Goal: Navigation & Orientation: Find specific page/section

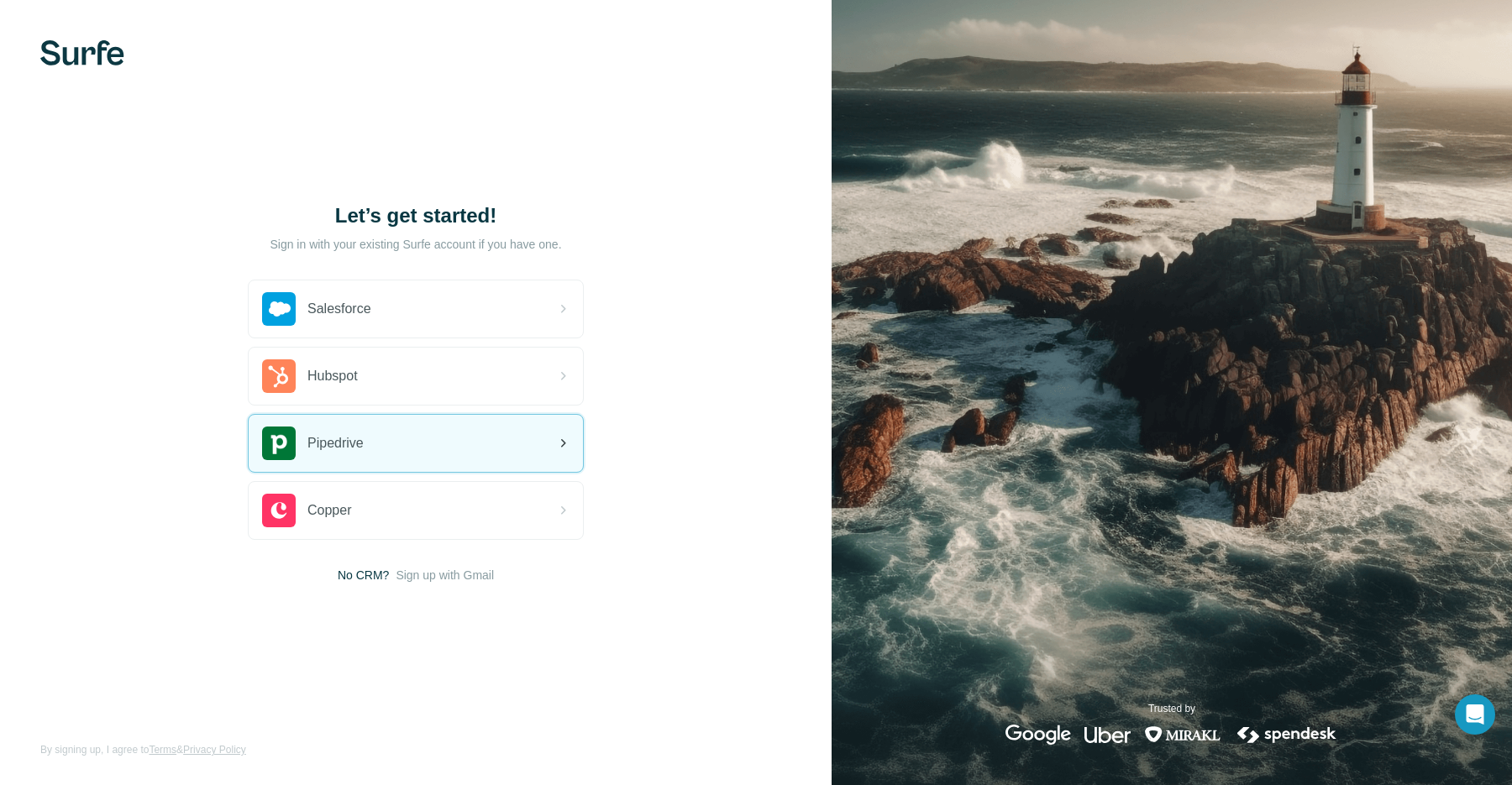
click at [384, 451] on div "Pipedrive" at bounding box center [415, 443] width 334 height 57
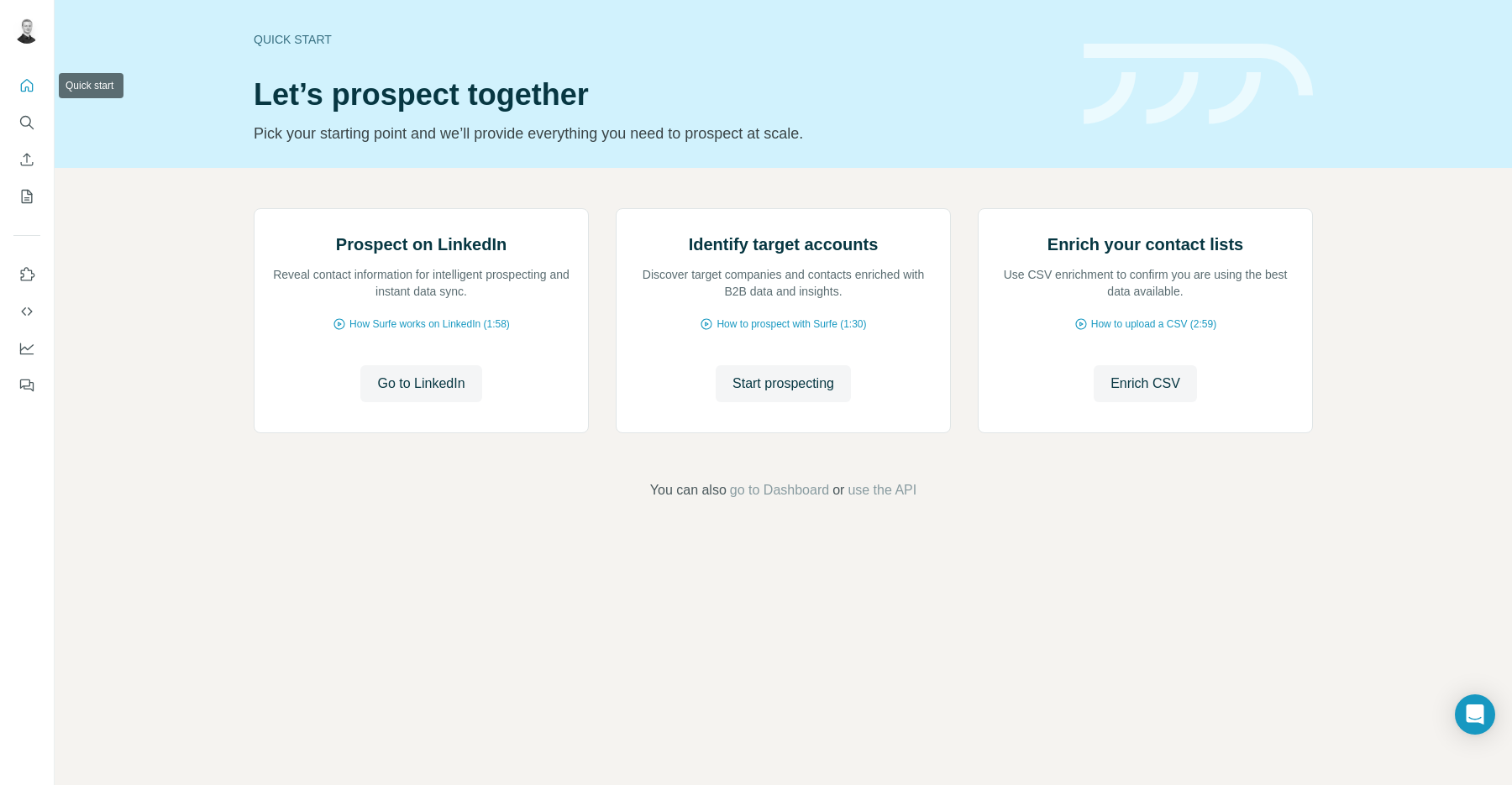
click at [28, 96] on button "Quick start" at bounding box center [26, 85] width 26 height 30
click at [28, 124] on icon "Search" at bounding box center [30, 126] width 5 height 5
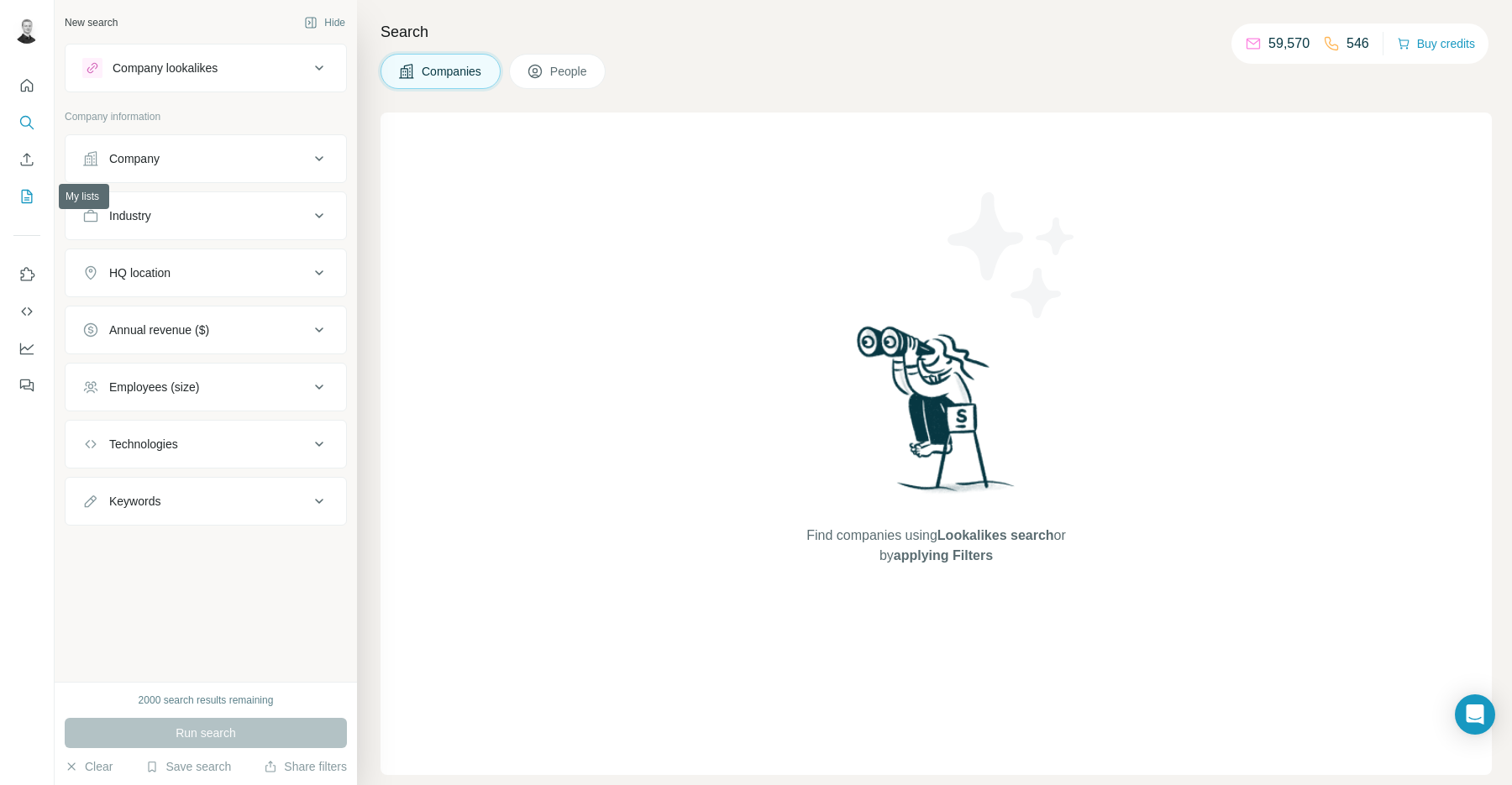
click at [32, 198] on icon "My lists" at bounding box center [26, 196] width 17 height 17
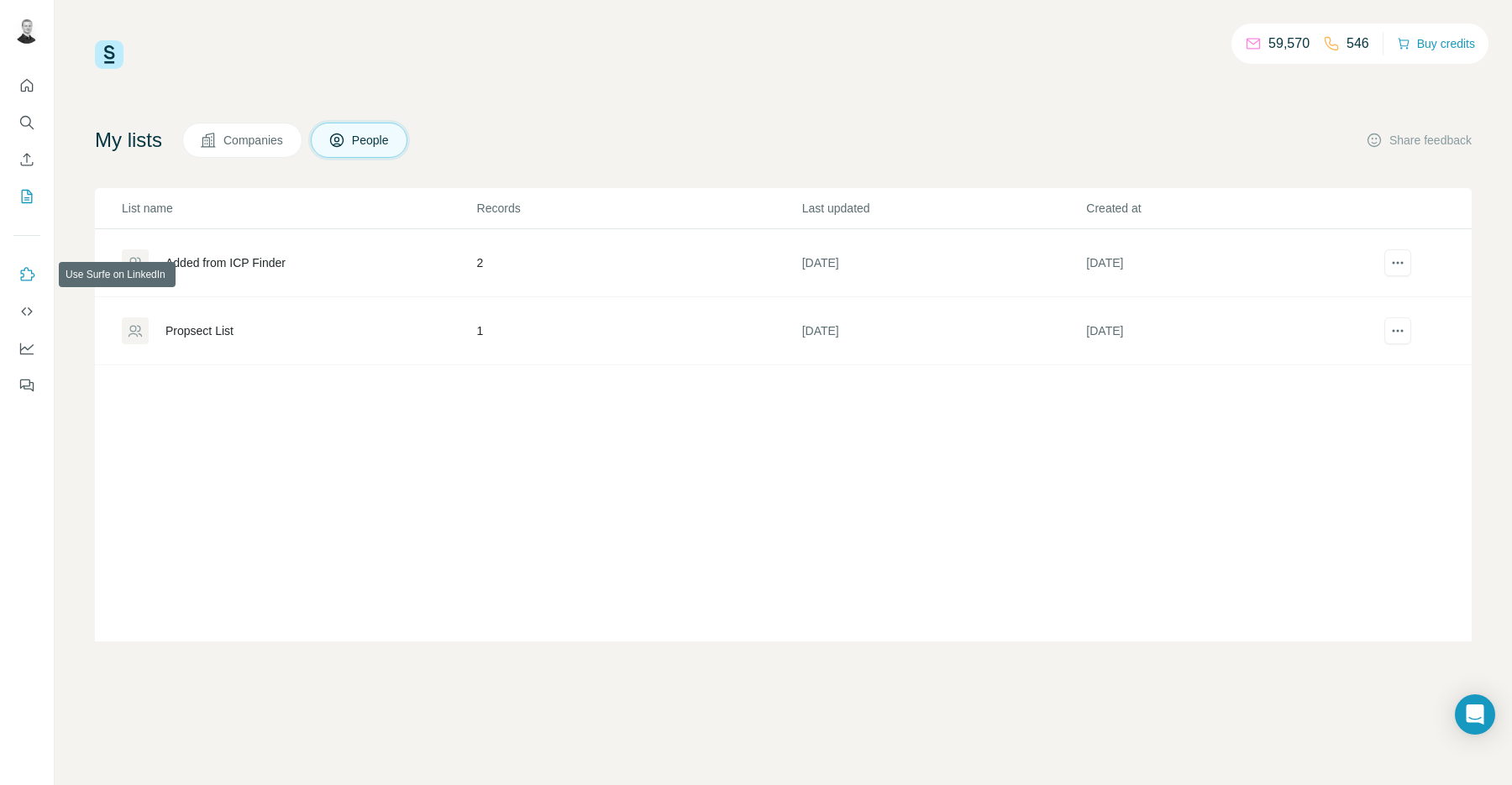
click at [26, 272] on icon "Use Surfe on LinkedIn" at bounding box center [26, 274] width 17 height 17
click at [24, 345] on icon "Dashboard" at bounding box center [26, 348] width 17 height 17
